Goal: Connect with others: Establish contact or relationships with other users

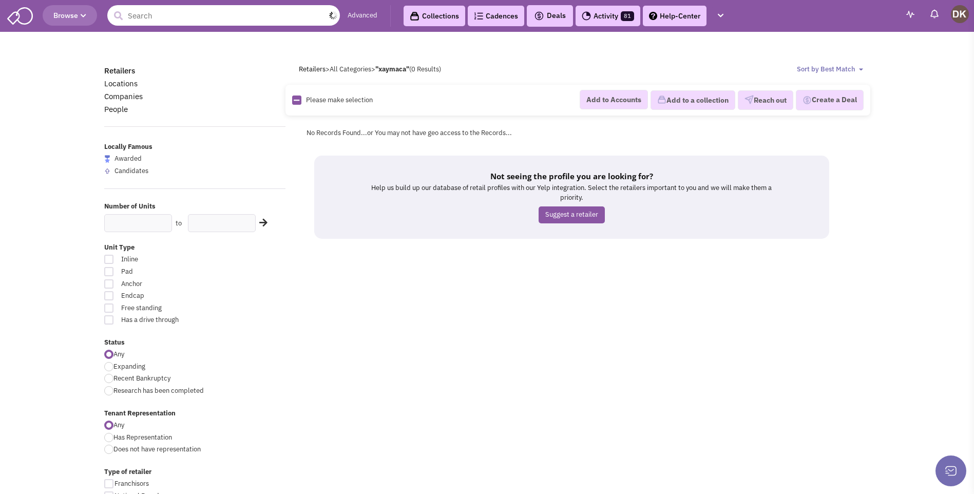
click at [219, 16] on input "text" at bounding box center [223, 15] width 233 height 21
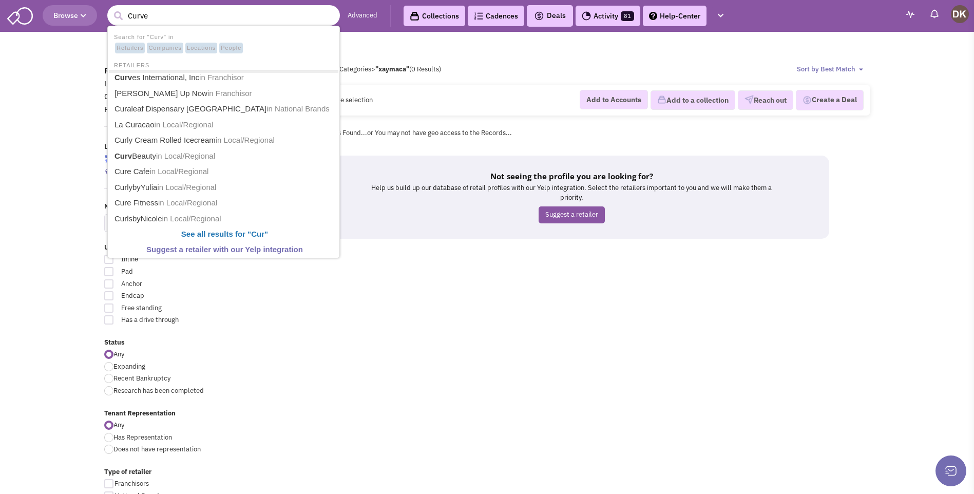
type input "Curves"
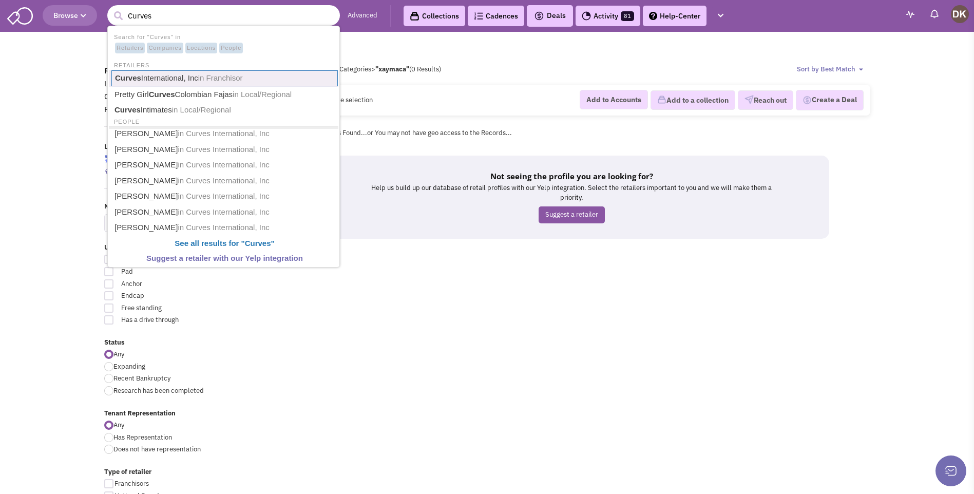
click at [166, 78] on link "Curves International, Inc in Franchisor" at bounding box center [224, 78] width 226 height 16
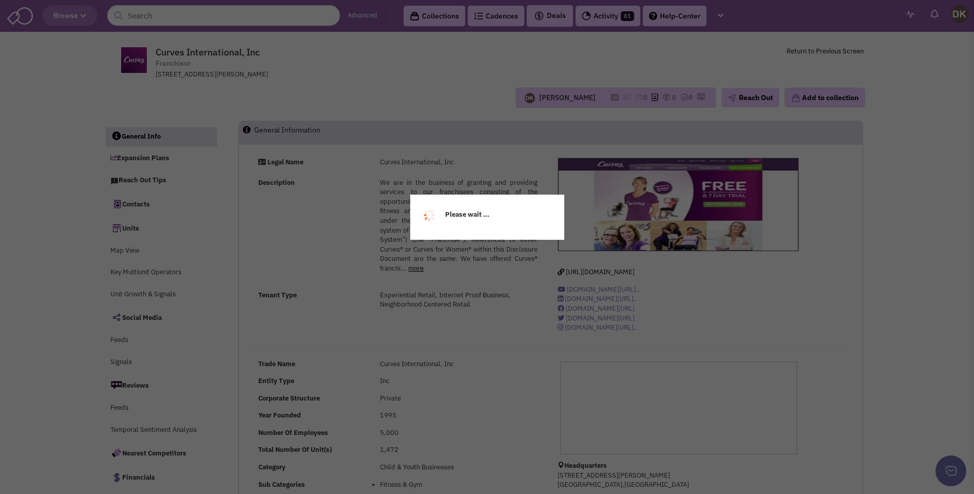
select select
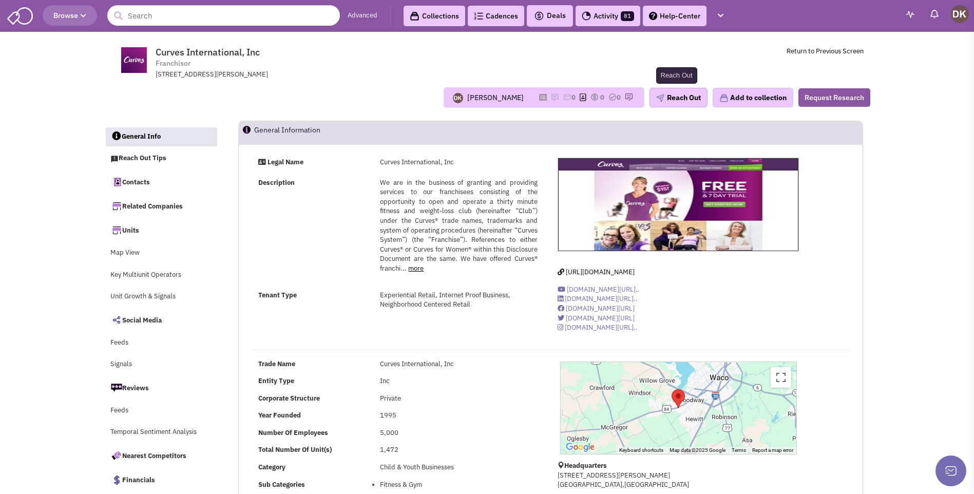
click at [678, 101] on button "Reach Out" at bounding box center [679, 98] width 58 height 20
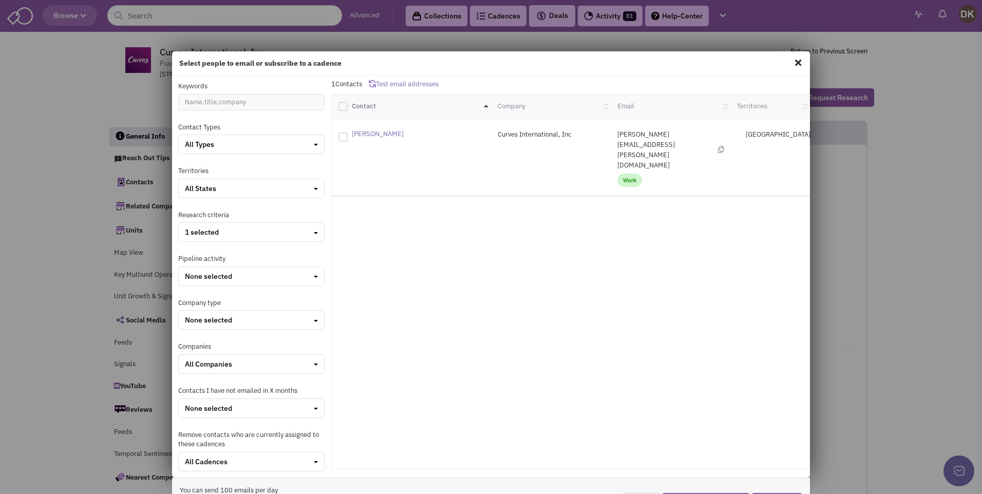
click at [792, 64] on span at bounding box center [797, 62] width 13 height 16
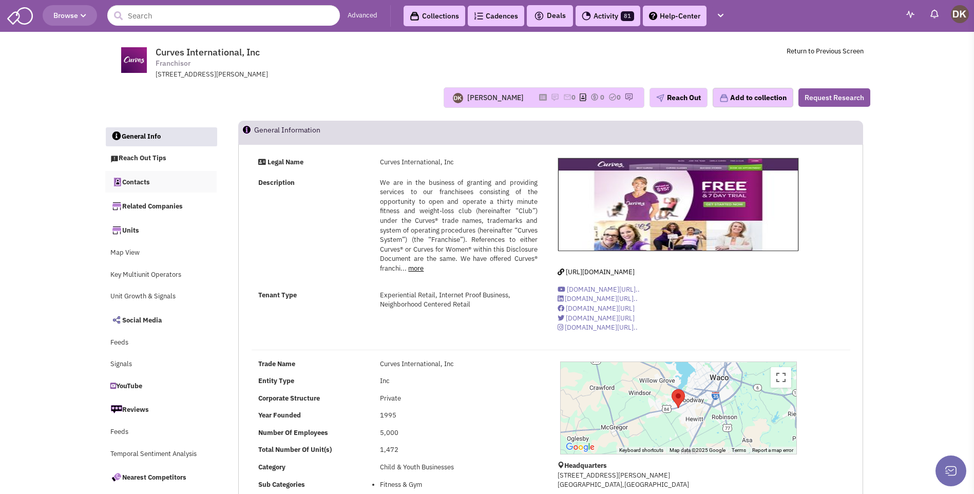
click at [143, 185] on link "Contacts" at bounding box center [161, 182] width 112 height 22
click at [551, 97] on img at bounding box center [555, 97] width 8 height 8
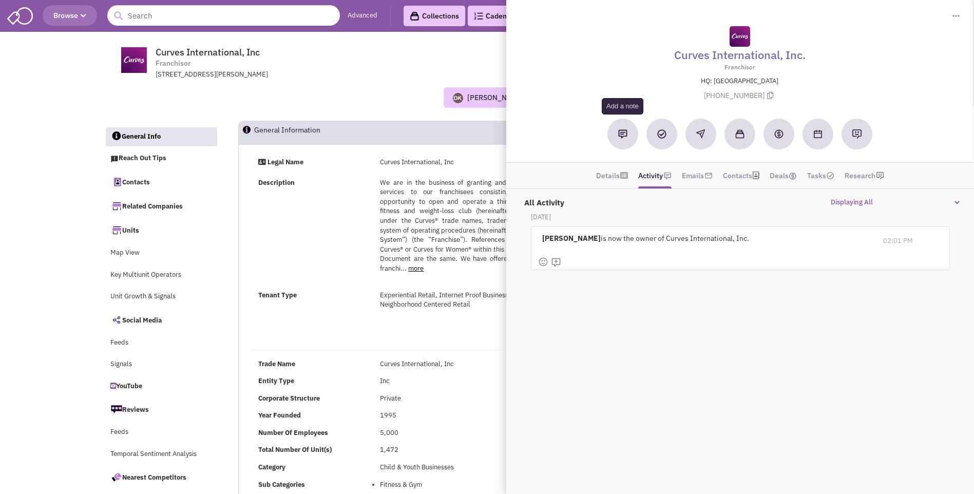
click at [624, 137] on img at bounding box center [622, 133] width 9 height 9
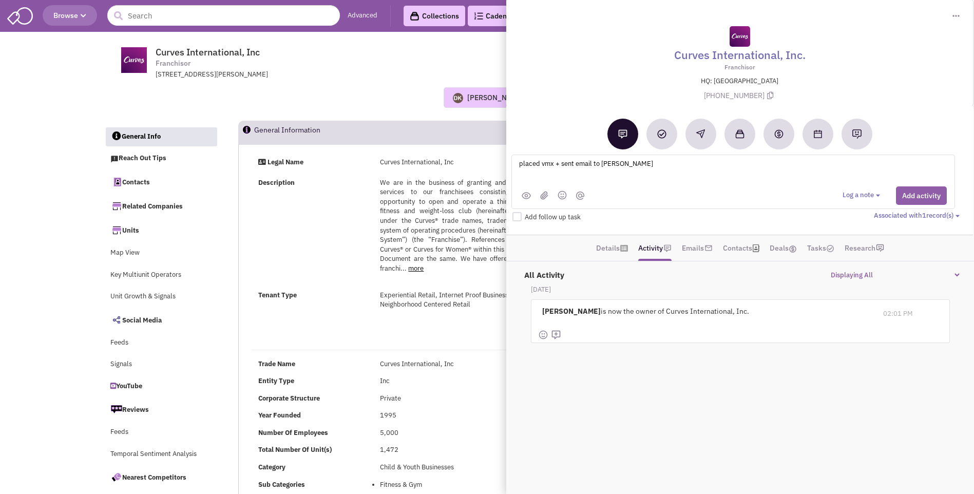
type textarea "placed vmx + sent email to Jeff Burchfield"
click at [897, 196] on button "Add activity" at bounding box center [921, 195] width 51 height 18
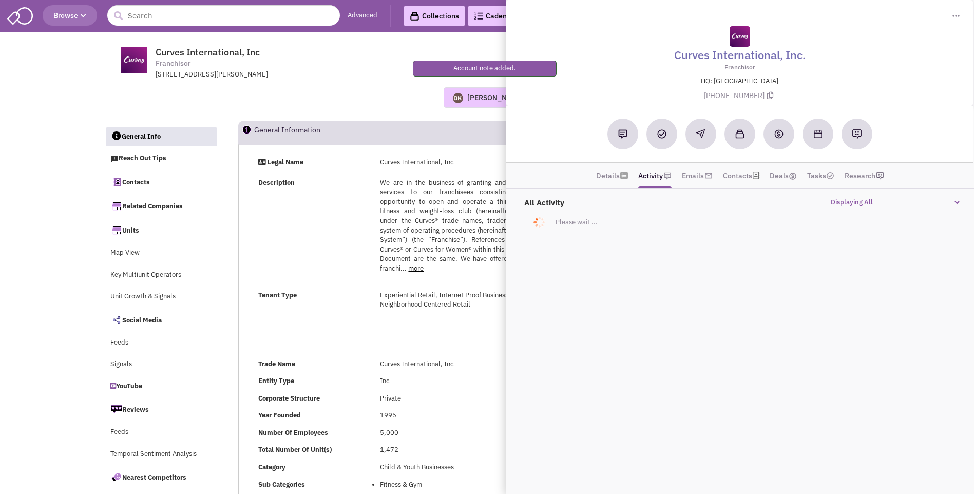
click at [350, 93] on div "Donnie Keller No note found! 0 0 0 Reach Out Add to collection" at bounding box center [488, 97] width 780 height 21
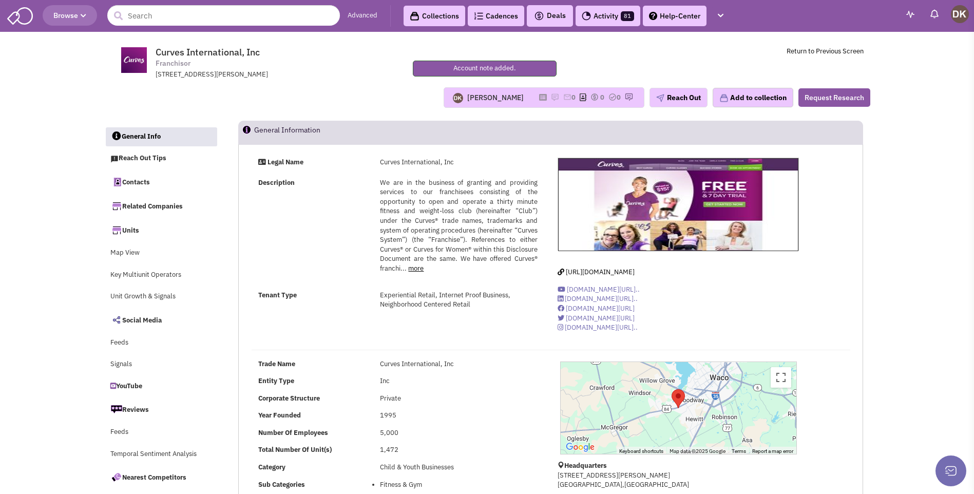
drag, startPoint x: 352, startPoint y: 94, endPoint x: 190, endPoint y: 138, distance: 167.6
